Goal: Information Seeking & Learning: Learn about a topic

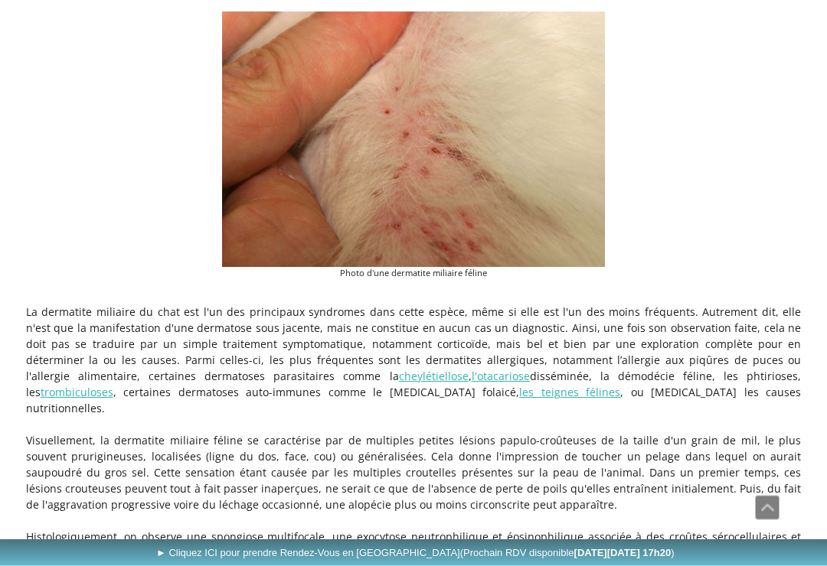
scroll to position [388, 0]
click at [519, 399] on link "les teignes félines" at bounding box center [569, 393] width 101 height 15
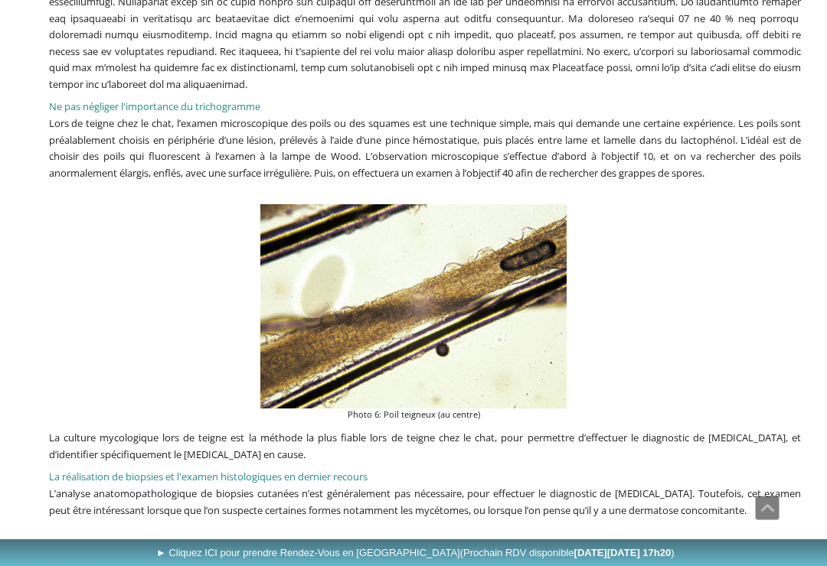
scroll to position [2811, 0]
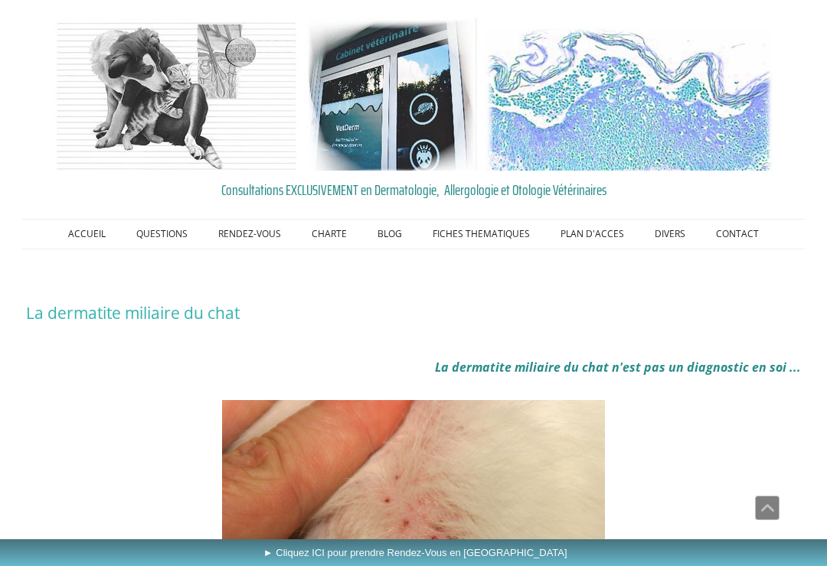
scroll to position [412, 0]
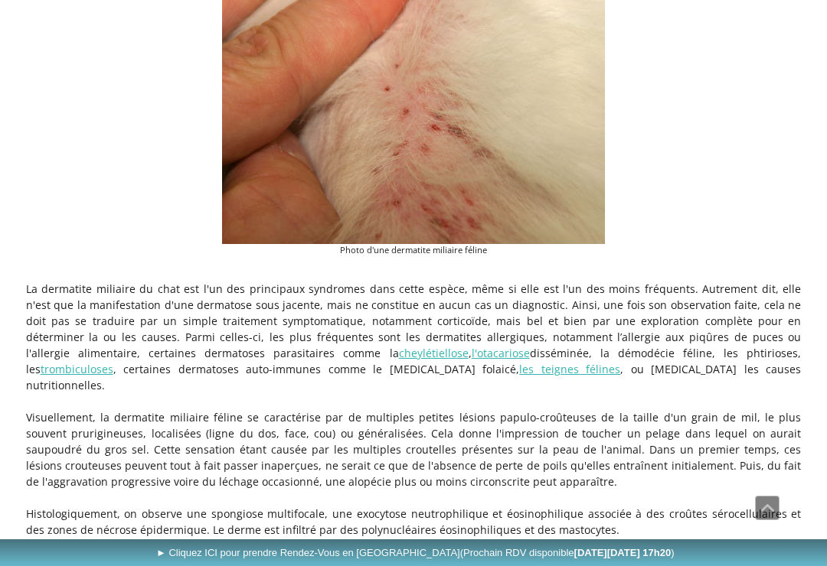
click at [113, 362] on link "trombiculoses" at bounding box center [77, 369] width 73 height 15
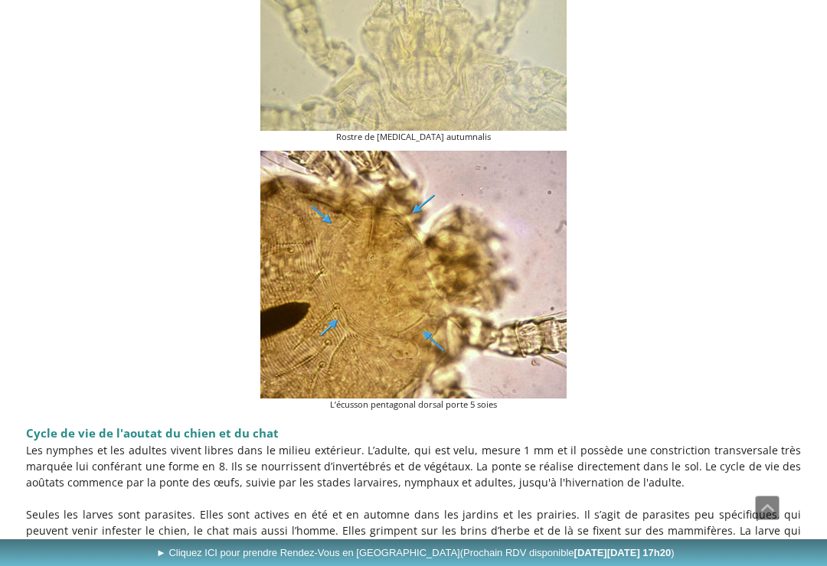
scroll to position [1012, 0]
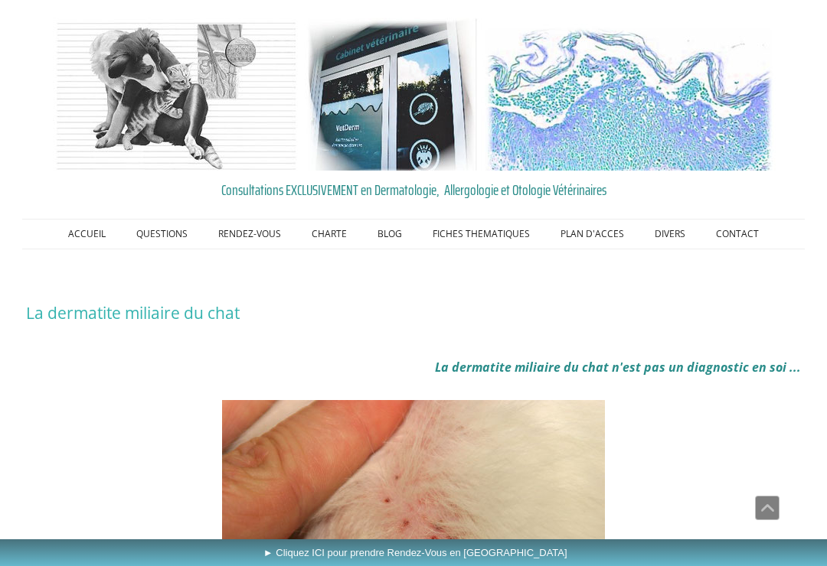
scroll to position [412, 0]
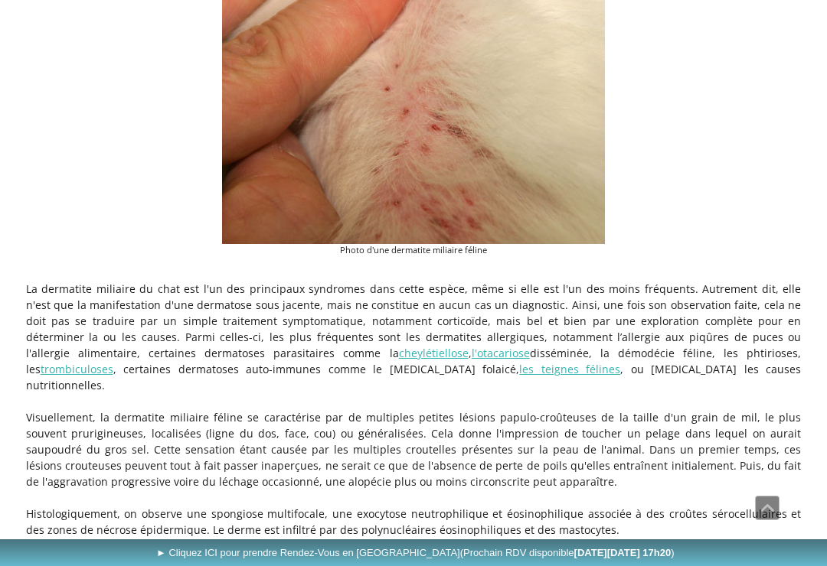
click at [472, 357] on link "l'otacariose" at bounding box center [501, 353] width 58 height 15
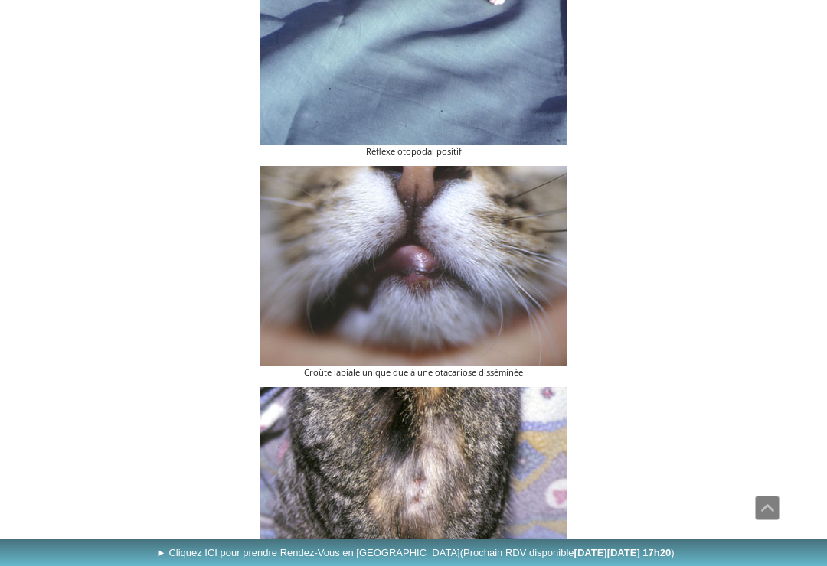
scroll to position [2602, 0]
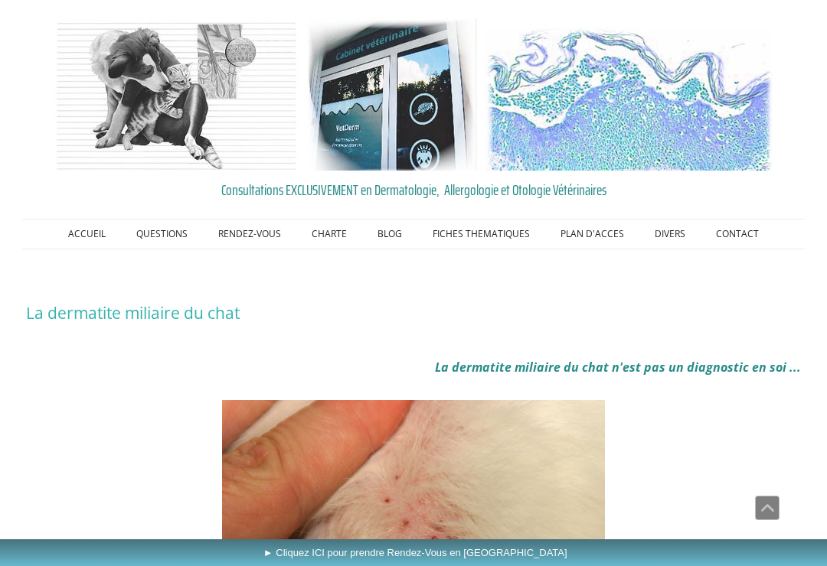
scroll to position [412, 0]
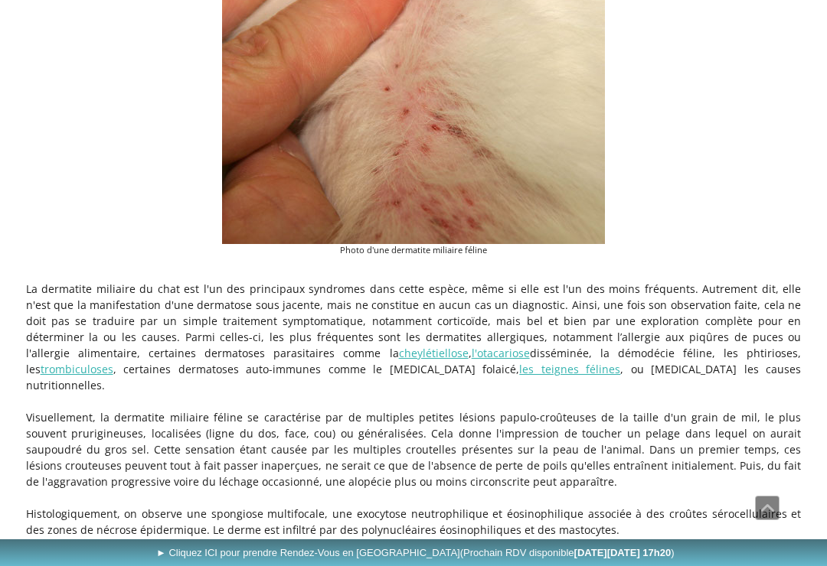
click at [399, 357] on link "cheylétiellose" at bounding box center [434, 353] width 70 height 15
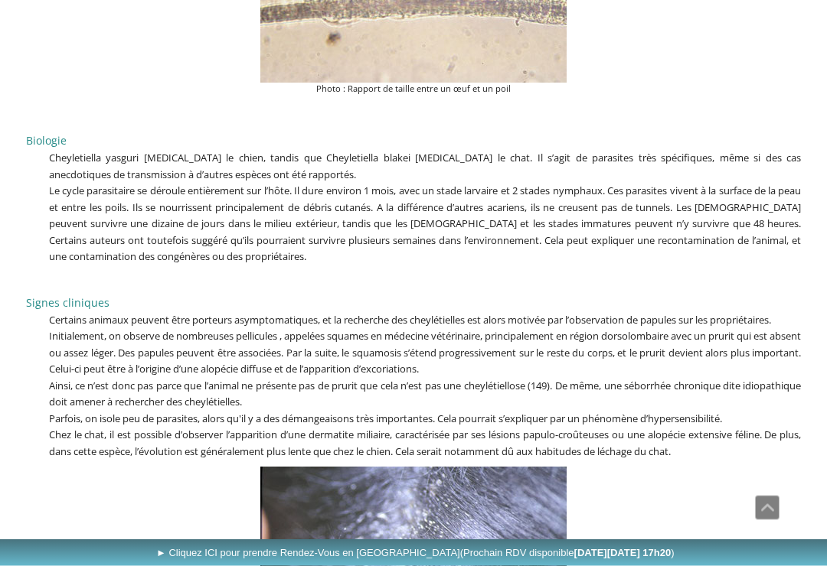
scroll to position [2514, 0]
